Goal: Register for event/course

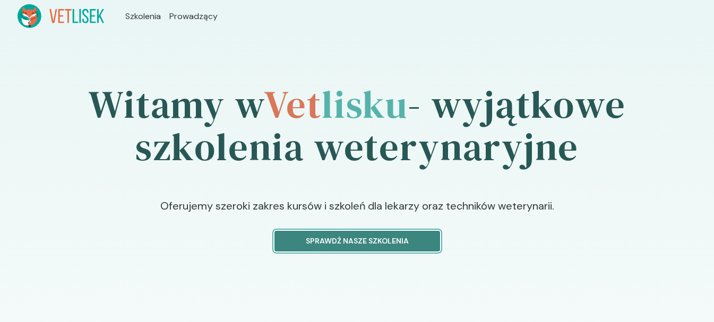
click at [397, 244] on p "Sprawdź nasze szkolenia" at bounding box center [358, 241] width 148 height 11
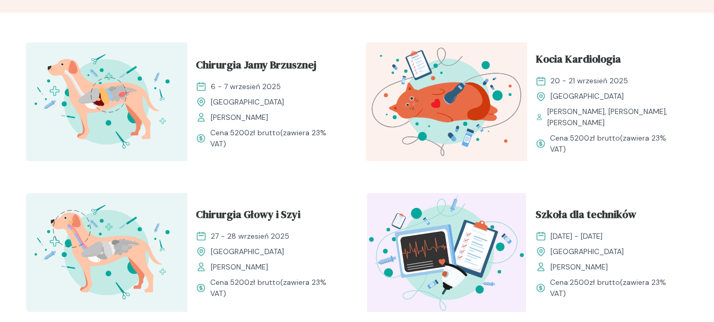
scroll to position [372, 0]
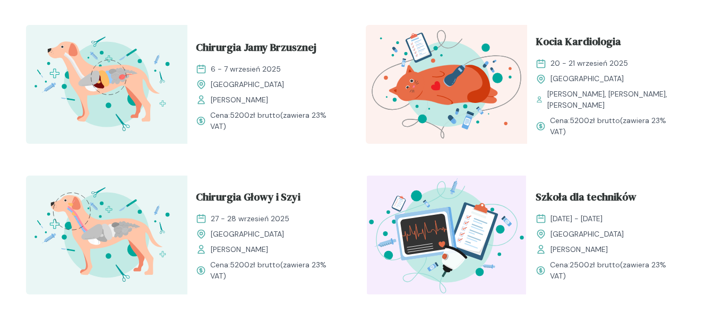
drag, startPoint x: 582, startPoint y: 274, endPoint x: 517, endPoint y: 185, distance: 110.3
click at [517, 185] on div "Szkoła dla techników [DATE] - [DATE] [GEOGRAPHIC_DATA] [PERSON_NAME] Cena: 2500…" at bounding box center [527, 235] width 323 height 119
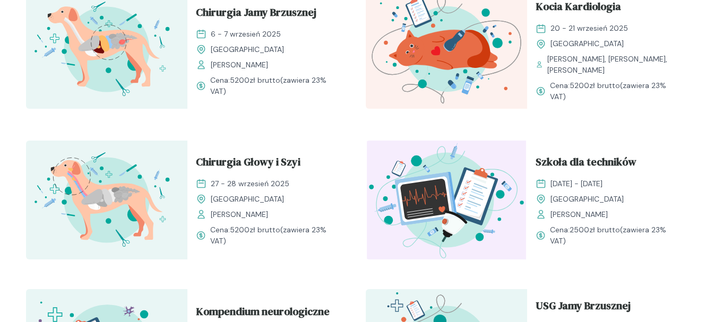
scroll to position [404, 0]
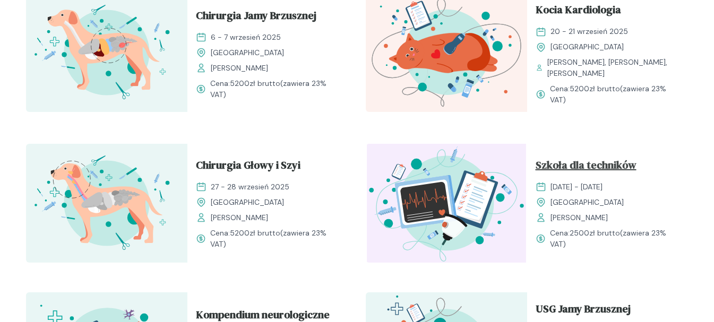
click at [591, 164] on span "Szkoła dla techników" at bounding box center [586, 167] width 101 height 20
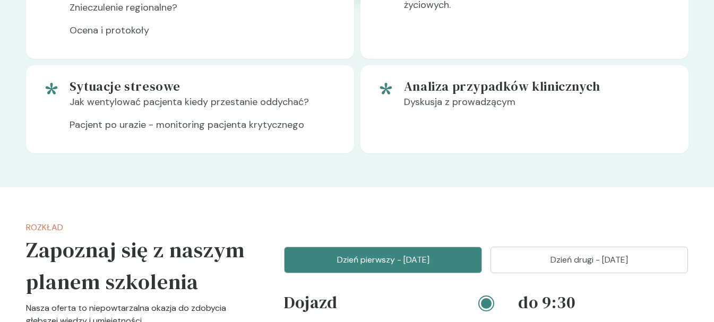
scroll to position [766, 0]
